Goal: Task Accomplishment & Management: Use online tool/utility

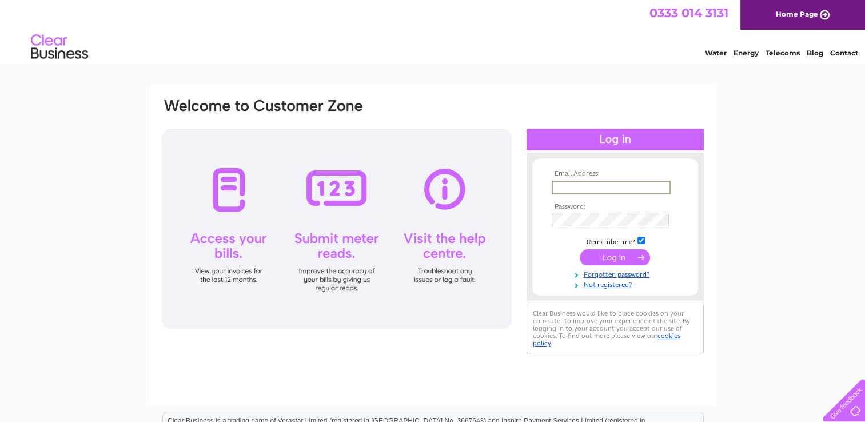
click at [565, 187] on input "text" at bounding box center [610, 188] width 119 height 14
type input "[PERSON_NAME][EMAIL_ADDRESS][DOMAIN_NAME]"
click at [610, 255] on input "submit" at bounding box center [614, 256] width 70 height 16
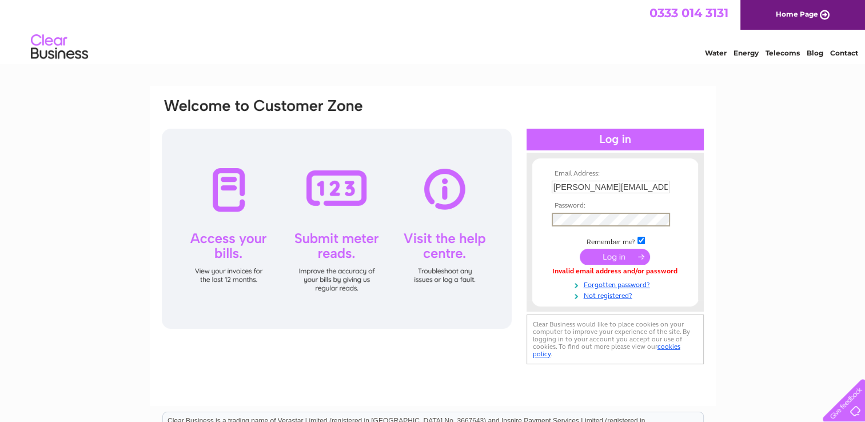
click at [617, 256] on input "submit" at bounding box center [614, 257] width 70 height 16
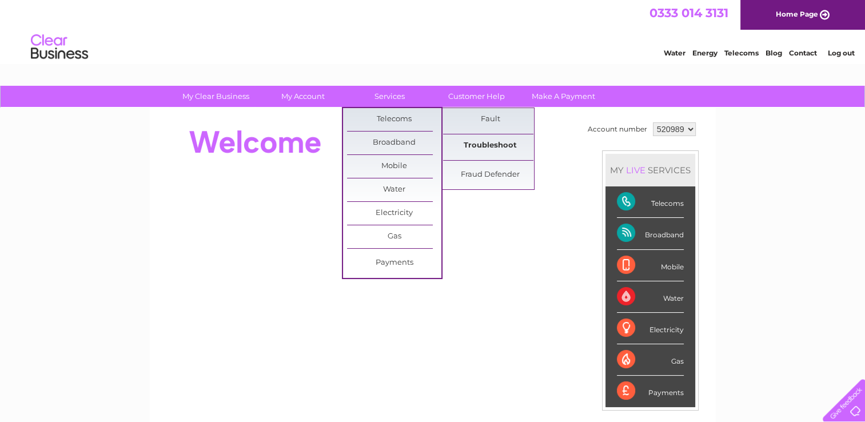
click at [489, 143] on link "Troubleshoot" at bounding box center [490, 145] width 94 height 23
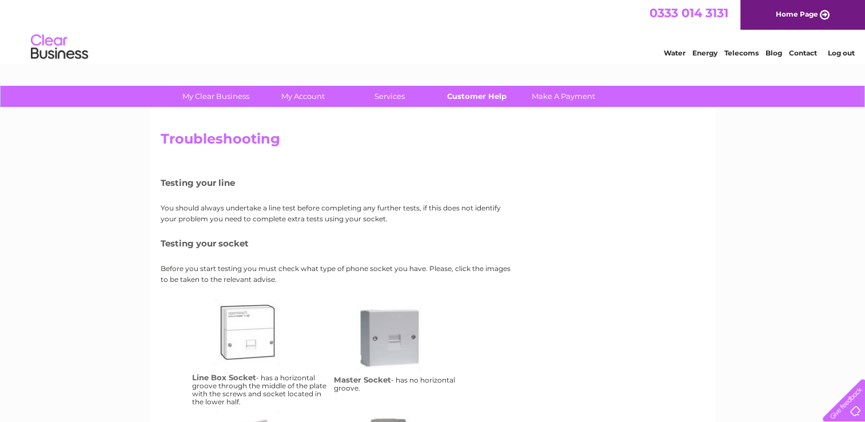
click at [474, 96] on link "Customer Help" at bounding box center [476, 96] width 94 height 21
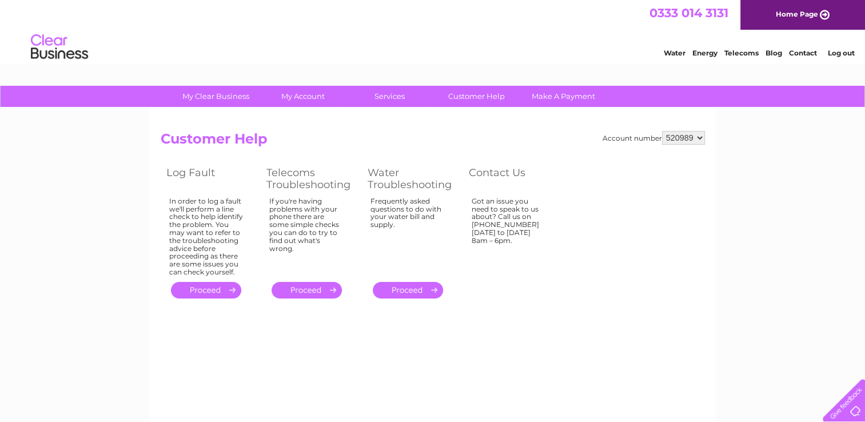
click at [206, 289] on link "." at bounding box center [206, 290] width 70 height 17
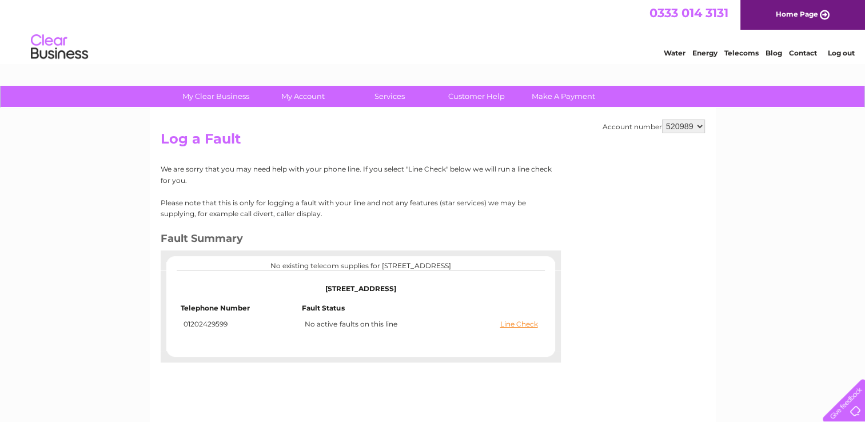
click at [329, 262] on center "No existing telecom supplies for 18 Owls Road, Bournemouth, Dorset, BH5 1AF" at bounding box center [361, 266] width 366 height 8
click at [238, 262] on center "No existing telecom supplies for 18 Owls Road, Bournemouth, Dorset, BH5 1AF" at bounding box center [361, 266] width 366 height 8
drag, startPoint x: 238, startPoint y: 262, endPoint x: 368, endPoint y: 265, distance: 130.3
click at [368, 265] on center "No existing telecom supplies for 18 Owls Road, Bournemouth, Dorset, BH5 1AF" at bounding box center [361, 266] width 366 height 8
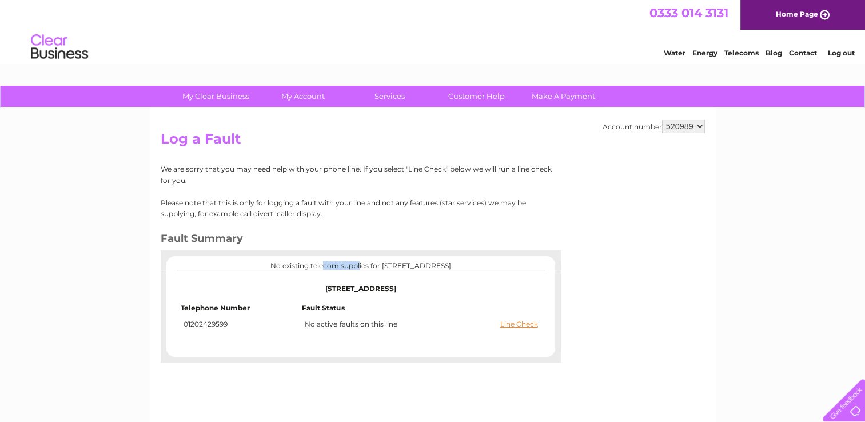
click at [368, 265] on center "No existing telecom supplies for 18 Owls Road, Bournemouth, Dorset, BH5 1AF" at bounding box center [361, 266] width 366 height 8
click at [517, 323] on link "Line Check" at bounding box center [519, 324] width 38 height 8
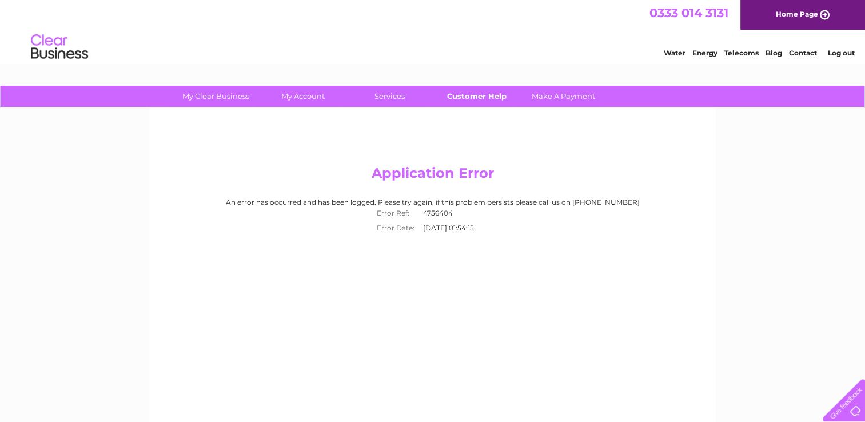
click at [478, 94] on link "Customer Help" at bounding box center [476, 96] width 94 height 21
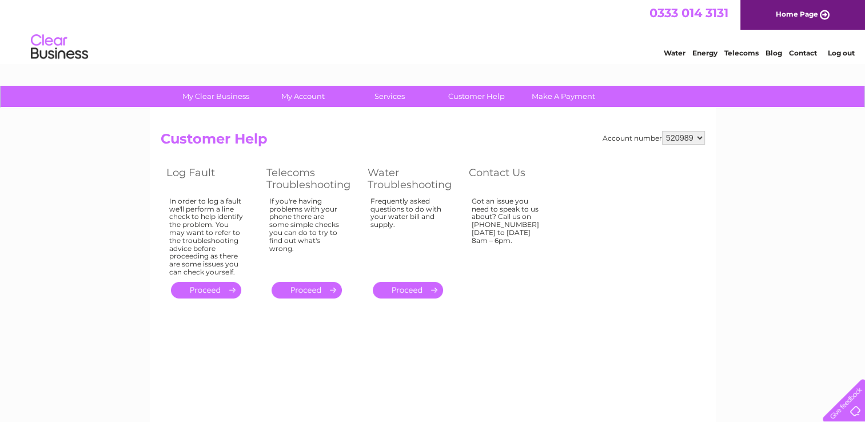
click at [201, 287] on link "." at bounding box center [206, 290] width 70 height 17
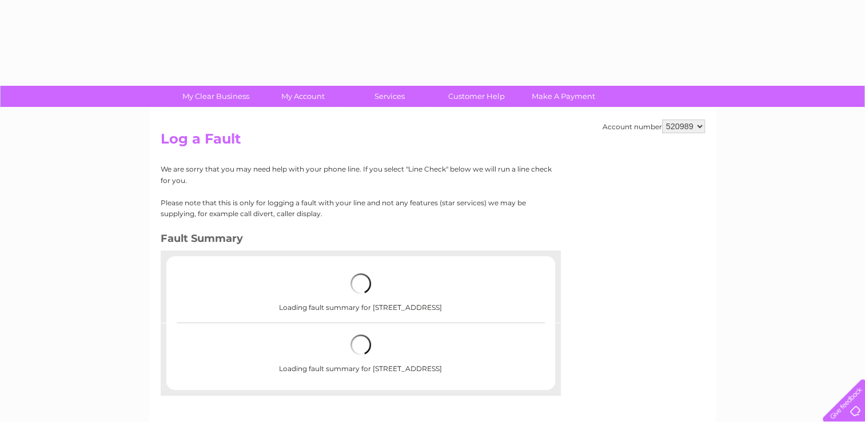
click at [274, 297] on div "Loading fault summary for 18 Owls Road, Bournemouth, Dorset, BH5 1AF" at bounding box center [360, 292] width 315 height 61
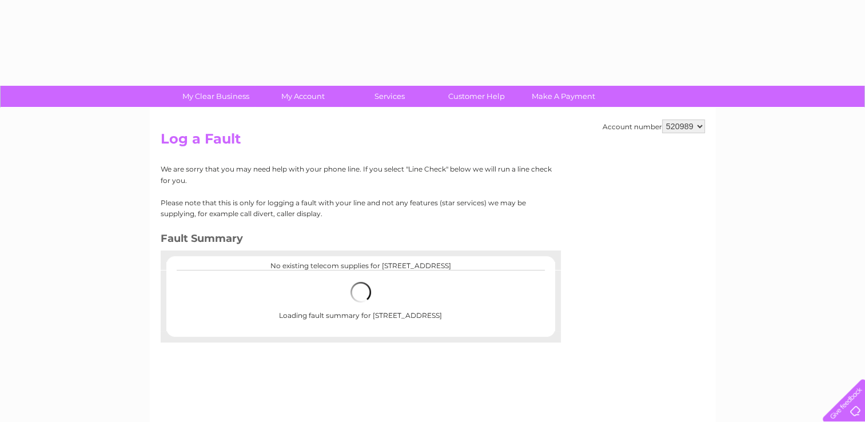
click at [419, 265] on center "No existing telecom supplies for 18 Owls Road, Bournemouth, Dorset, BH5 1AF" at bounding box center [361, 266] width 366 height 8
drag, startPoint x: 419, startPoint y: 265, endPoint x: 489, endPoint y: 263, distance: 70.3
click at [489, 263] on center "No existing telecom supplies for 18 Owls Road, Bournemouth, Dorset, BH5 1AF" at bounding box center [361, 266] width 366 height 8
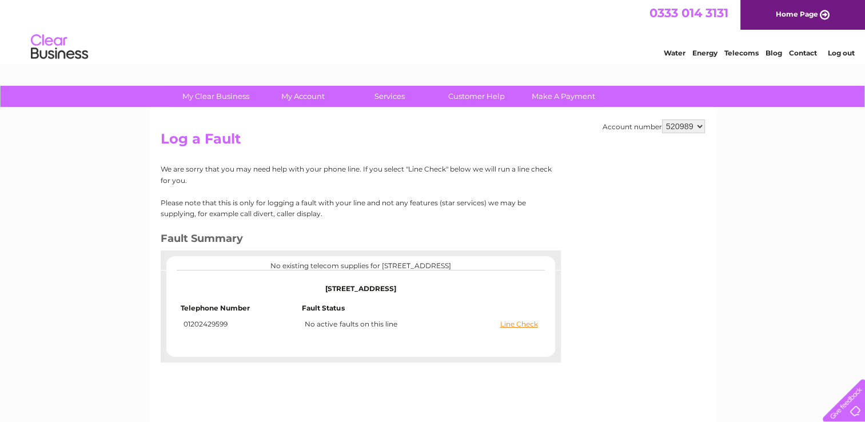
click at [489, 263] on center "No existing telecom supplies for 18 Owls Road, Bournemouth, Dorset, BH5 1AF" at bounding box center [361, 266] width 366 height 8
drag, startPoint x: 489, startPoint y: 263, endPoint x: 630, endPoint y: 221, distance: 147.3
click at [630, 221] on div "Account number 520989 Log a Fault We are sorry that you may need help with your…" at bounding box center [433, 268] width 566 height 320
